Goal: Task Accomplishment & Management: Use online tool/utility

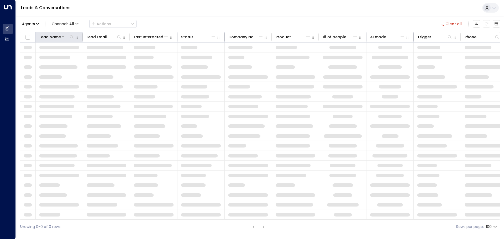
click at [72, 35] on icon at bounding box center [72, 37] width 4 height 4
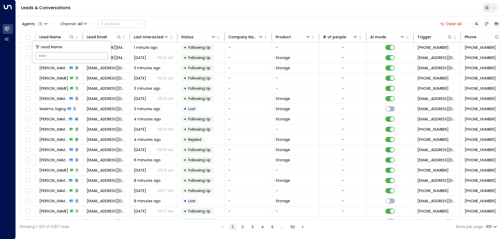
click at [47, 56] on input "text" at bounding box center [71, 56] width 73 height 10
type input "*****"
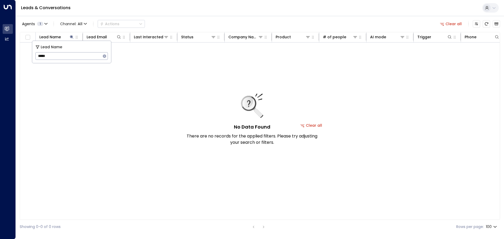
click at [198, 69] on div "No Data Found There are no records for the applied filters. Please try adjustin…" at bounding box center [311, 126] width 583 height 166
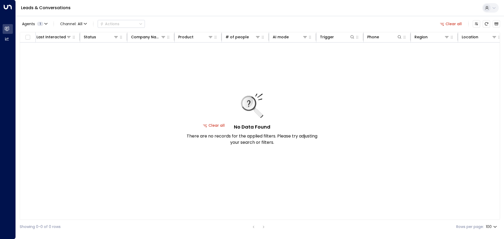
scroll to position [0, 104]
click at [441, 39] on icon at bounding box center [441, 37] width 4 height 4
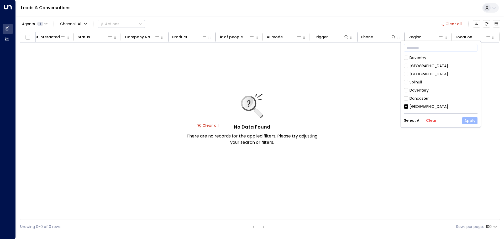
click at [472, 121] on button "Apply" at bounding box center [470, 120] width 15 height 7
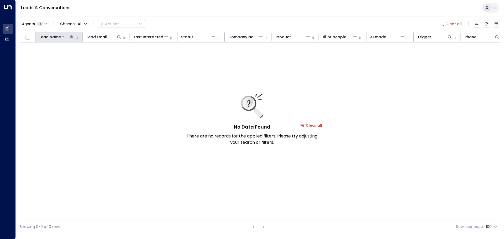
click at [73, 35] on button at bounding box center [71, 36] width 5 height 5
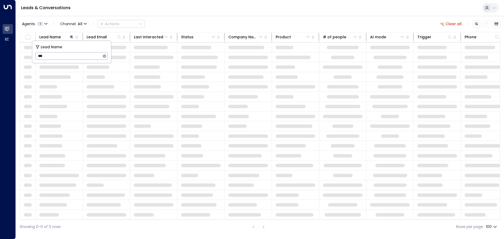
type input "***"
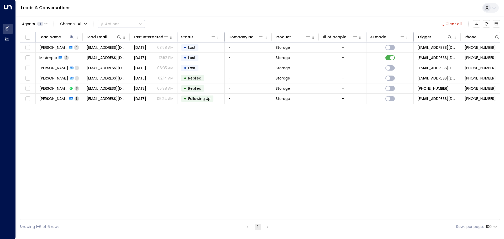
click at [123, 130] on div "Lead Name Lead Email Last Interacted Status Company Name Product # of people AI…" at bounding box center [260, 126] width 481 height 188
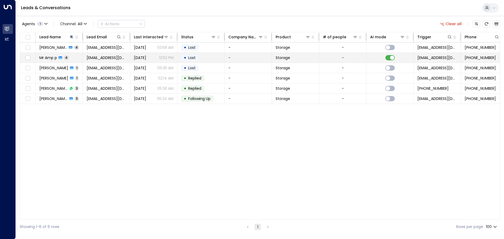
click at [64, 55] on div "Mr Amp p 4" at bounding box center [53, 57] width 29 height 5
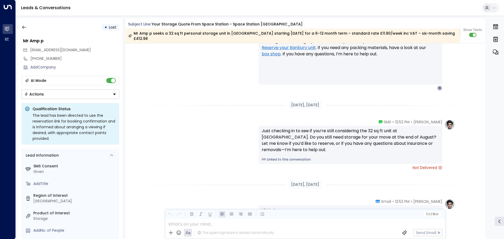
scroll to position [669, 0]
